Goal: Information Seeking & Learning: Learn about a topic

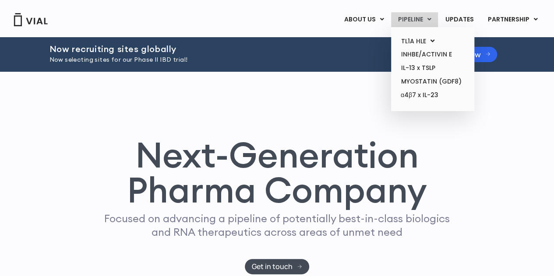
click at [419, 19] on link "PIPELINE" at bounding box center [414, 19] width 47 height 15
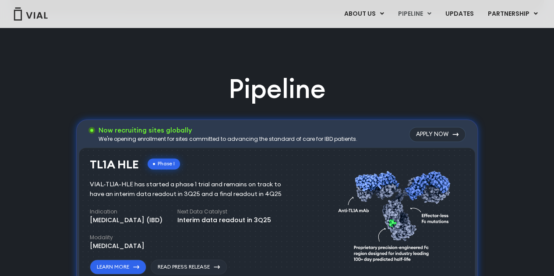
scroll to position [501, 0]
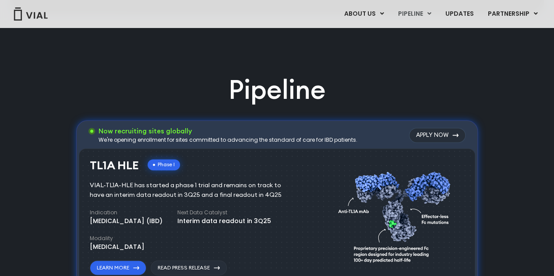
drag, startPoint x: 89, startPoint y: 162, endPoint x: 138, endPoint y: 167, distance: 49.2
click at [138, 167] on div "TL1A HLE Phase I" at bounding box center [135, 165] width 90 height 13
copy h3 "TL1A HLE"
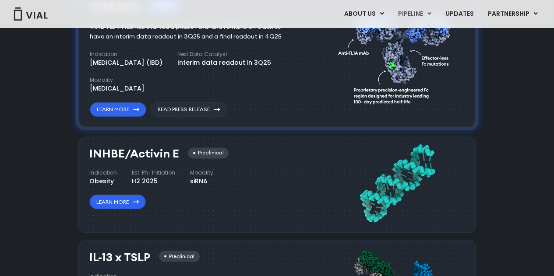
scroll to position [660, 0]
drag, startPoint x: 89, startPoint y: 154, endPoint x: 179, endPoint y: 155, distance: 89.4
click at [179, 155] on div "INHBE/Activin E Preclinical" at bounding box center [158, 154] width 139 height 13
copy h3 "INHBE/Activin E"
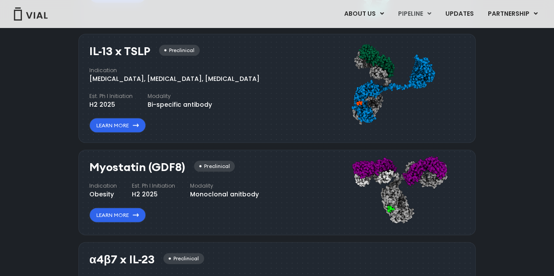
scroll to position [784, 0]
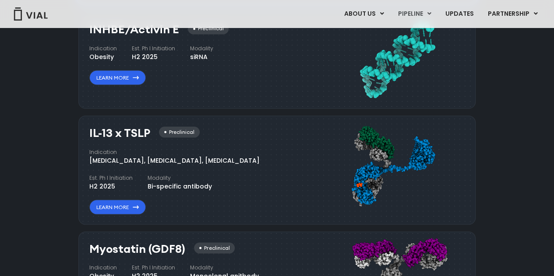
drag, startPoint x: 91, startPoint y: 132, endPoint x: 153, endPoint y: 139, distance: 62.5
click at [153, 139] on div "IL-13 x TSLP Preclinical Indication Atopic Dermatitis, Asthma, Chronic Sinusiti…" at bounding box center [195, 171] width 212 height 88
drag, startPoint x: 89, startPoint y: 134, endPoint x: 151, endPoint y: 136, distance: 61.8
click at [151, 136] on div "IL-13 x TSLP Preclinical" at bounding box center [144, 133] width 110 height 13
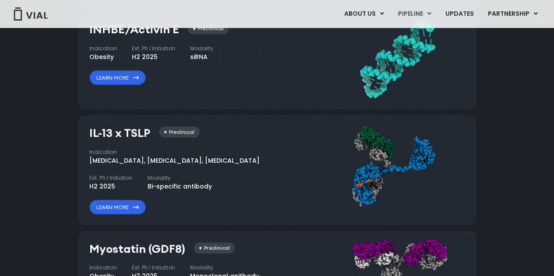
copy h3 "IL-13 x TSLP"
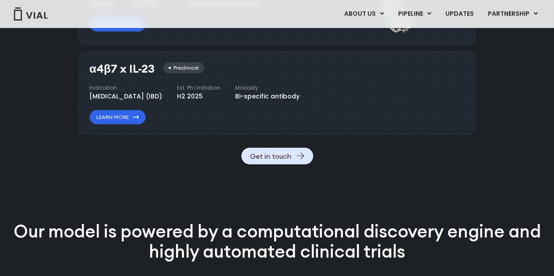
scroll to position [1056, 0]
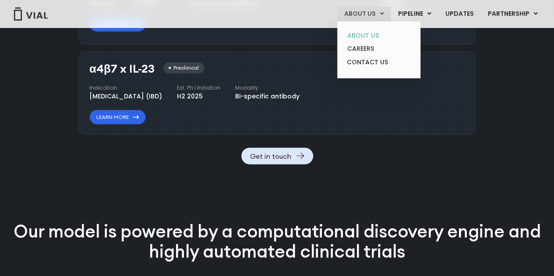
click at [366, 32] on link "ABOUT US" at bounding box center [378, 36] width 77 height 14
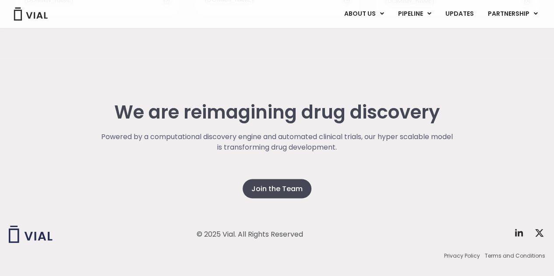
scroll to position [2314, 0]
click at [462, 13] on link "UPDATES" at bounding box center [459, 14] width 42 height 15
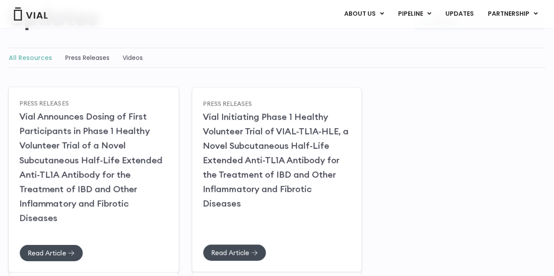
scroll to position [105, 0]
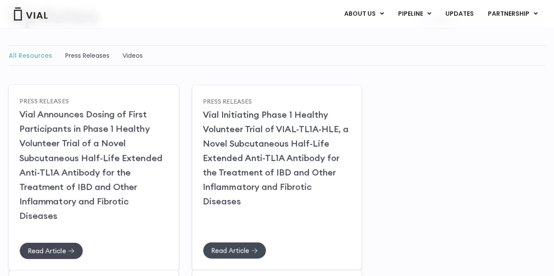
click at [62, 247] on span "Read Article" at bounding box center [47, 250] width 38 height 7
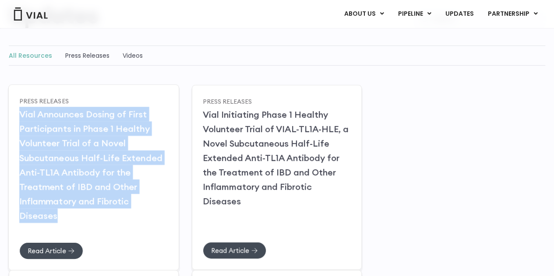
drag, startPoint x: 12, startPoint y: 113, endPoint x: 172, endPoint y: 202, distance: 182.7
click at [172, 202] on div "Press Releases Vial Announces Dosing of First Participants in Phase 1 Healthy V…" at bounding box center [93, 178] width 171 height 186
copy link "Vial Announces Dosing of First Participants in Phase 1 Healthy Volunteer Trial …"
click at [250, 242] on link "Read Article" at bounding box center [234, 250] width 64 height 17
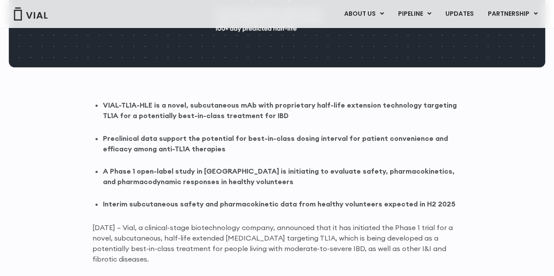
scroll to position [436, 0]
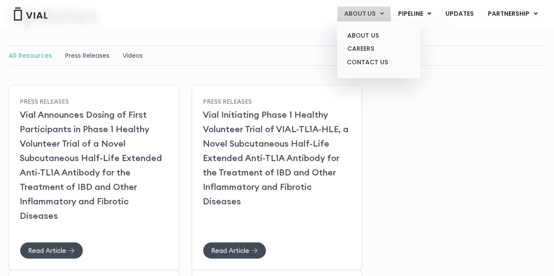
click at [366, 10] on link "ABOUT US" at bounding box center [363, 14] width 53 height 15
click at [364, 31] on link "ABOUT US" at bounding box center [378, 36] width 77 height 14
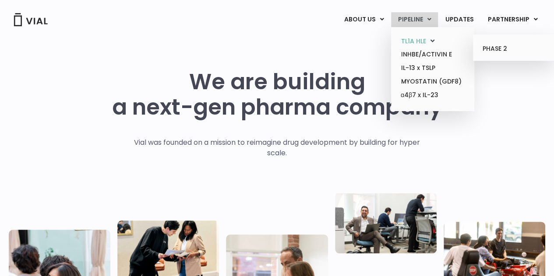
click at [430, 39] on link "TL1A HLE" at bounding box center [432, 42] width 77 height 14
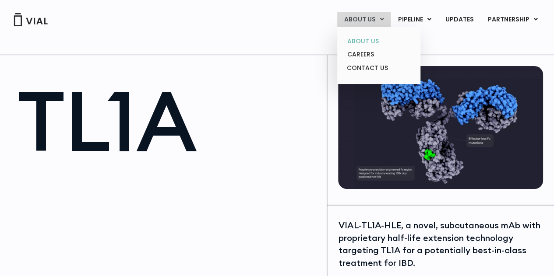
click at [371, 39] on link "ABOUT US" at bounding box center [378, 42] width 77 height 14
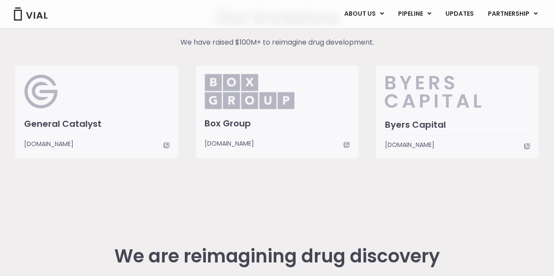
scroll to position [2332, 0]
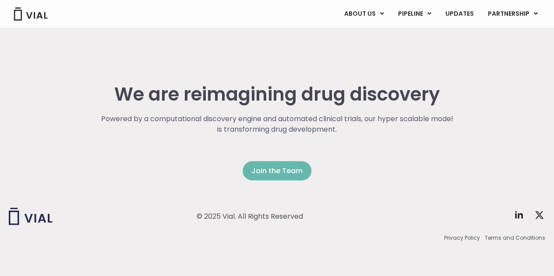
click at [264, 162] on link "Join the Team" at bounding box center [277, 170] width 69 height 19
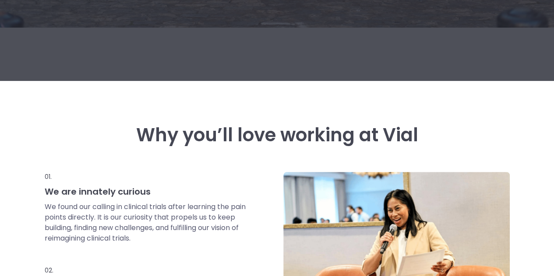
scroll to position [368, 0]
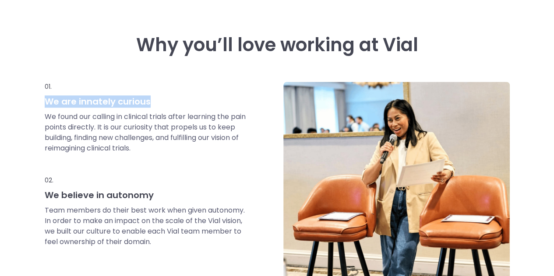
drag, startPoint x: 45, startPoint y: 101, endPoint x: 158, endPoint y: 103, distance: 113.0
click at [158, 103] on h3 "We are innately curious" at bounding box center [146, 101] width 202 height 11
copy h3 "We are innately curious"
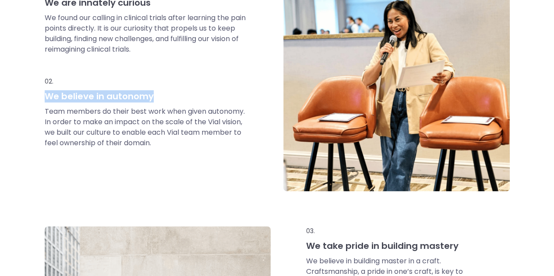
drag, startPoint x: 45, startPoint y: 96, endPoint x: 176, endPoint y: 99, distance: 131.4
click at [176, 99] on h3 "We believe in autonomy" at bounding box center [146, 96] width 202 height 11
copy h3 "We believe in autonomy"
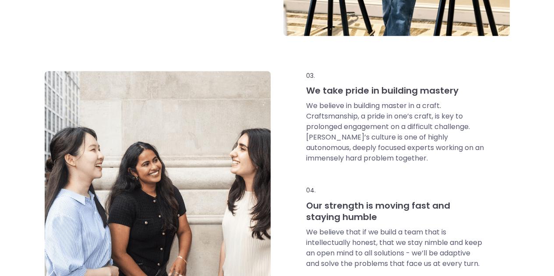
scroll to position [623, 0]
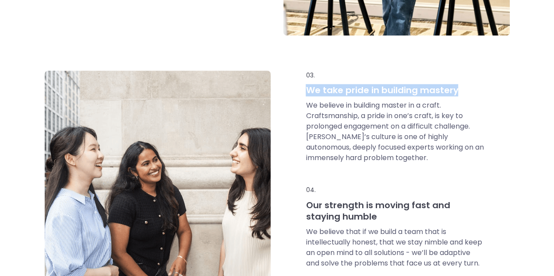
drag, startPoint x: 306, startPoint y: 89, endPoint x: 490, endPoint y: 96, distance: 184.1
click at [490, 96] on div "03. We take pride in building mastery We believe in building master in a craft.…" at bounding box center [397, 175] width 226 height 208
copy h3 "We take pride in building mastery"
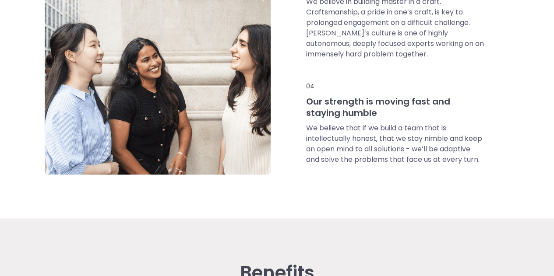
scroll to position [755, 0]
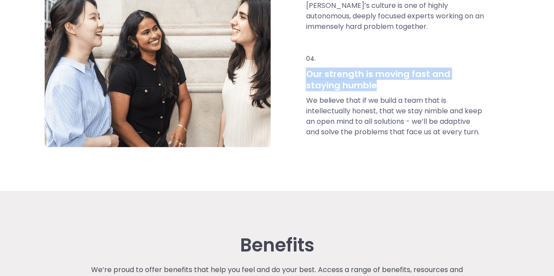
drag, startPoint x: 307, startPoint y: 75, endPoint x: 362, endPoint y: 87, distance: 57.0
click at [362, 87] on h3 "Our strength is moving fast and staying humble" at bounding box center [395, 79] width 178 height 23
copy h3 "Our strength is moving fast and staying humble"
